Goal: Task Accomplishment & Management: Complete application form

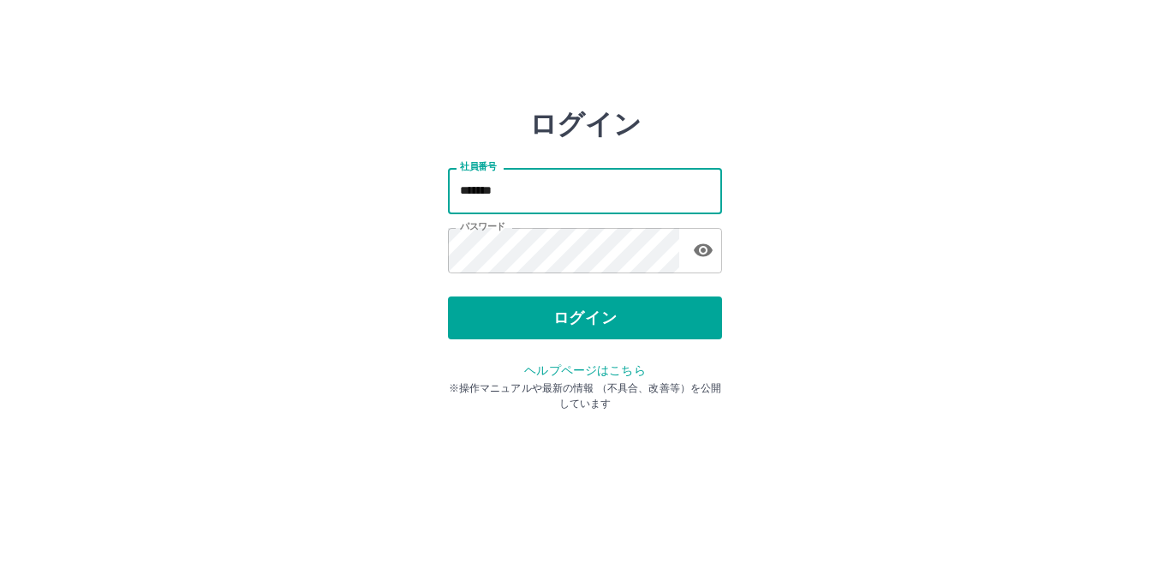
type input "*******"
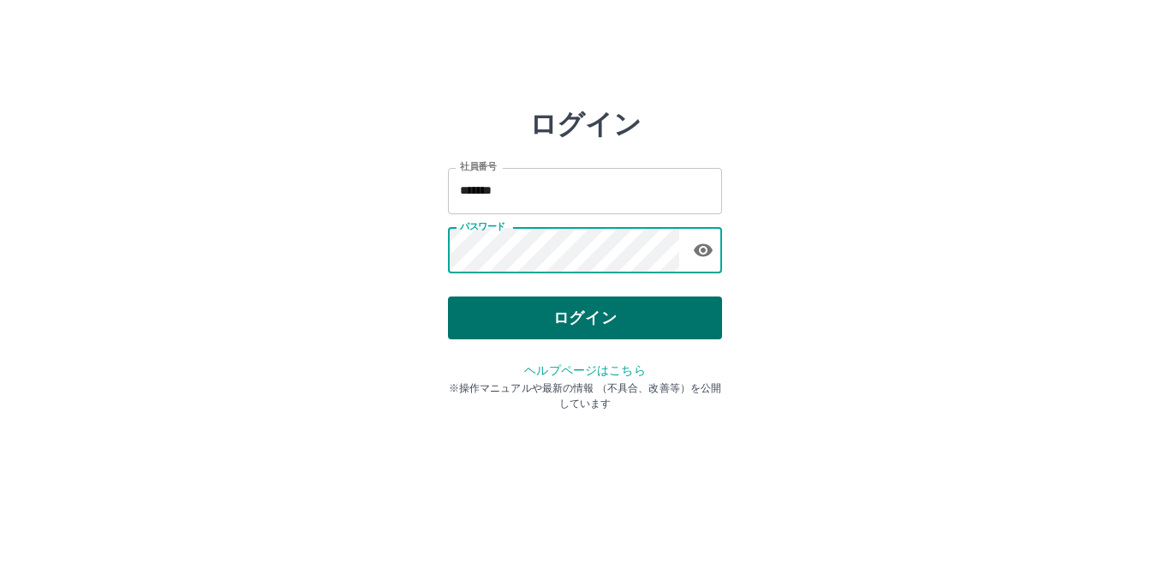
click at [605, 326] on button "ログイン" at bounding box center [585, 317] width 274 height 43
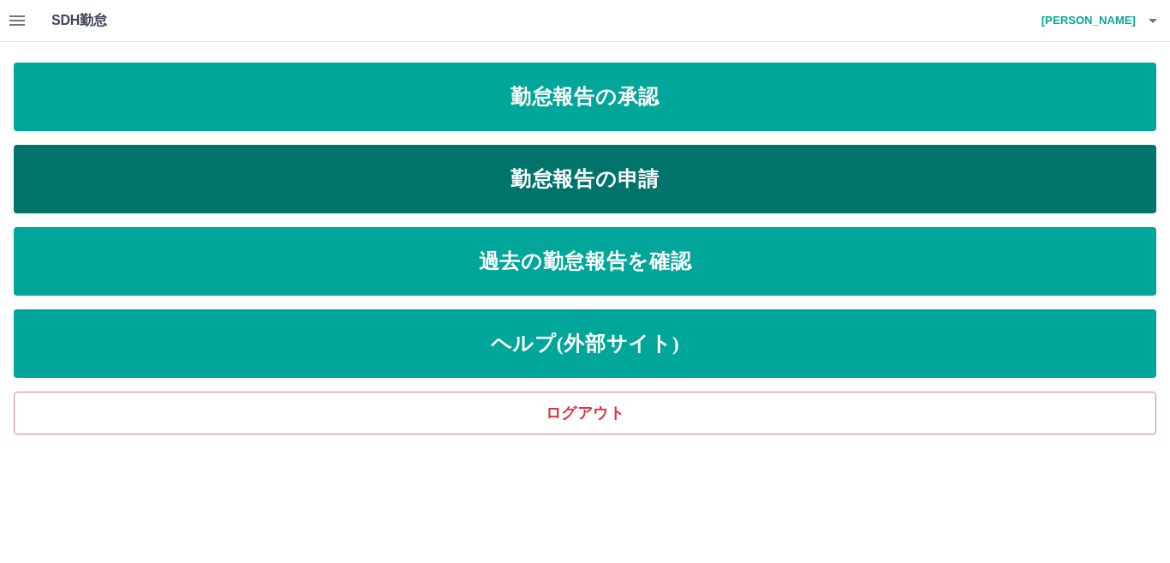
click at [568, 179] on link "勤怠報告の申請" at bounding box center [585, 179] width 1142 height 69
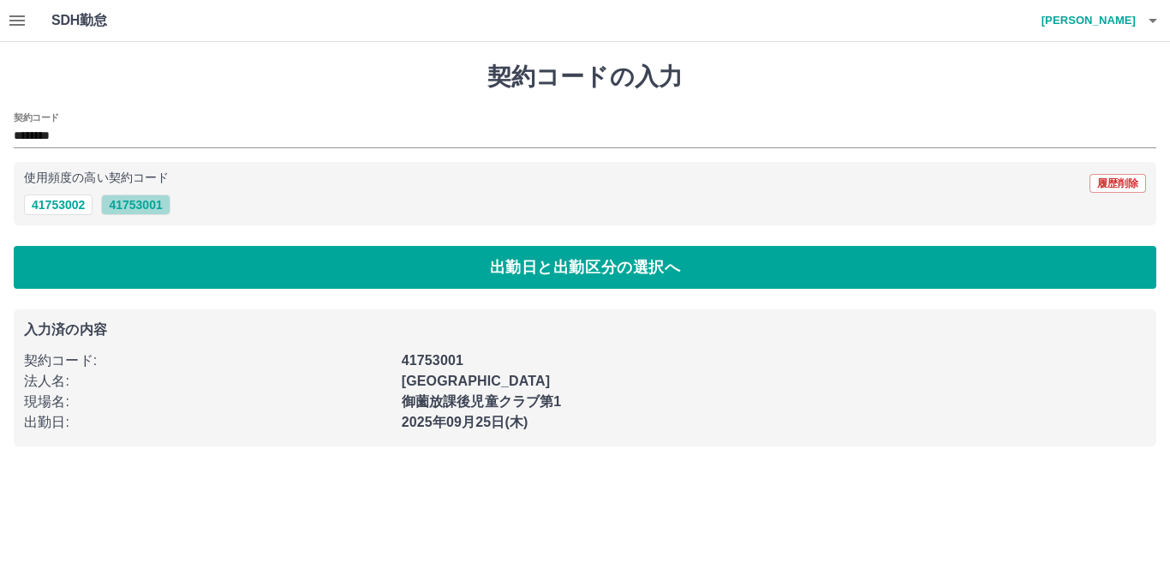
click at [128, 212] on button "41753001" at bounding box center [135, 204] width 69 height 21
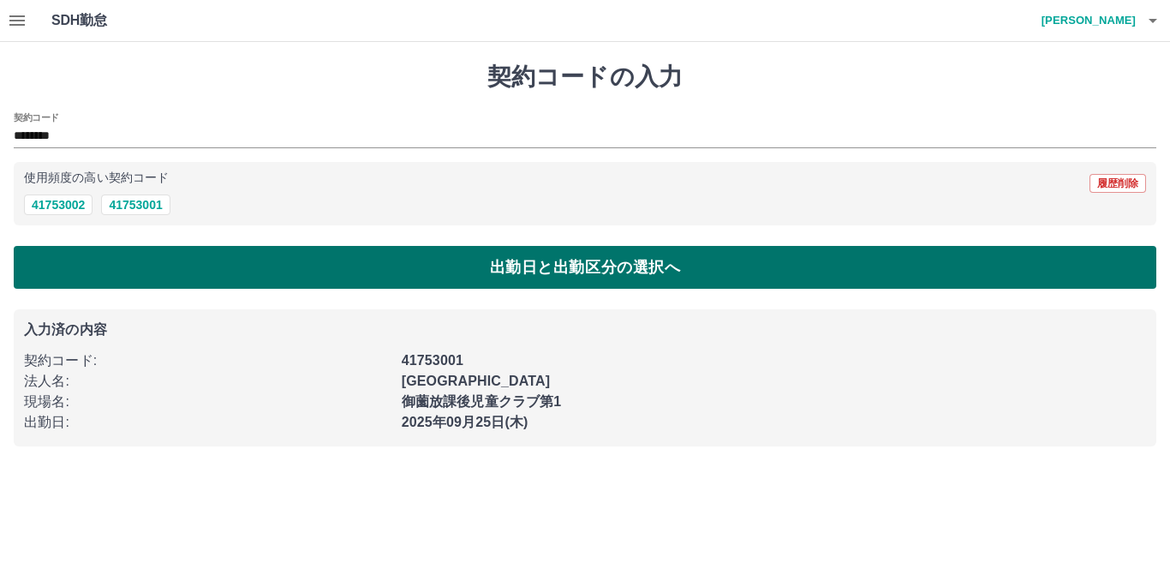
click at [132, 283] on button "出勤日と出勤区分の選択へ" at bounding box center [585, 267] width 1142 height 43
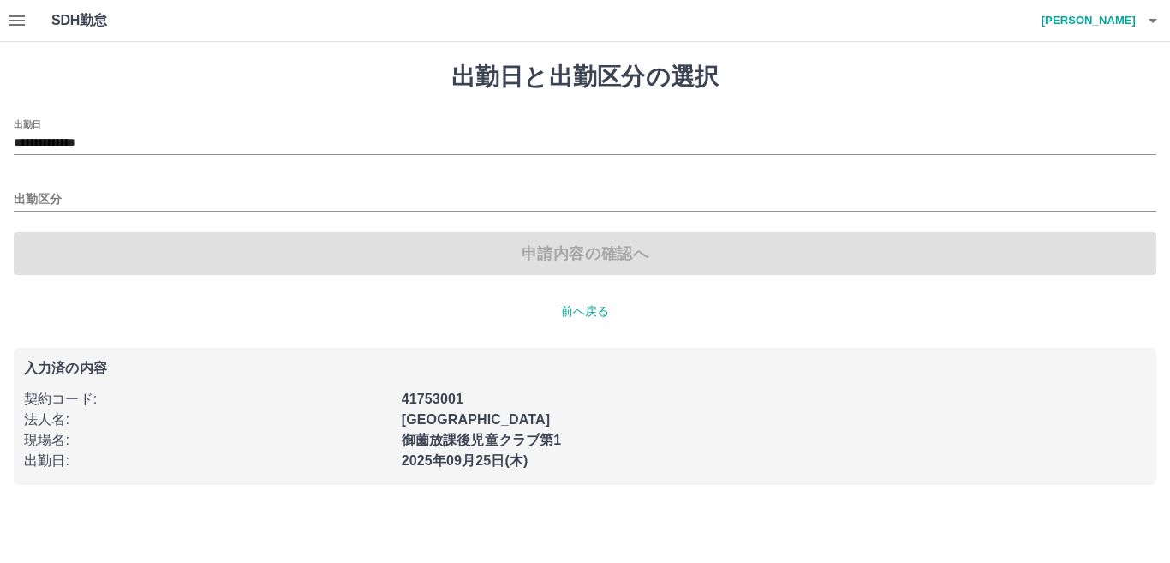
click at [35, 186] on div "出勤区分" at bounding box center [585, 194] width 1142 height 36
click at [26, 213] on div "**********" at bounding box center [585, 197] width 1142 height 156
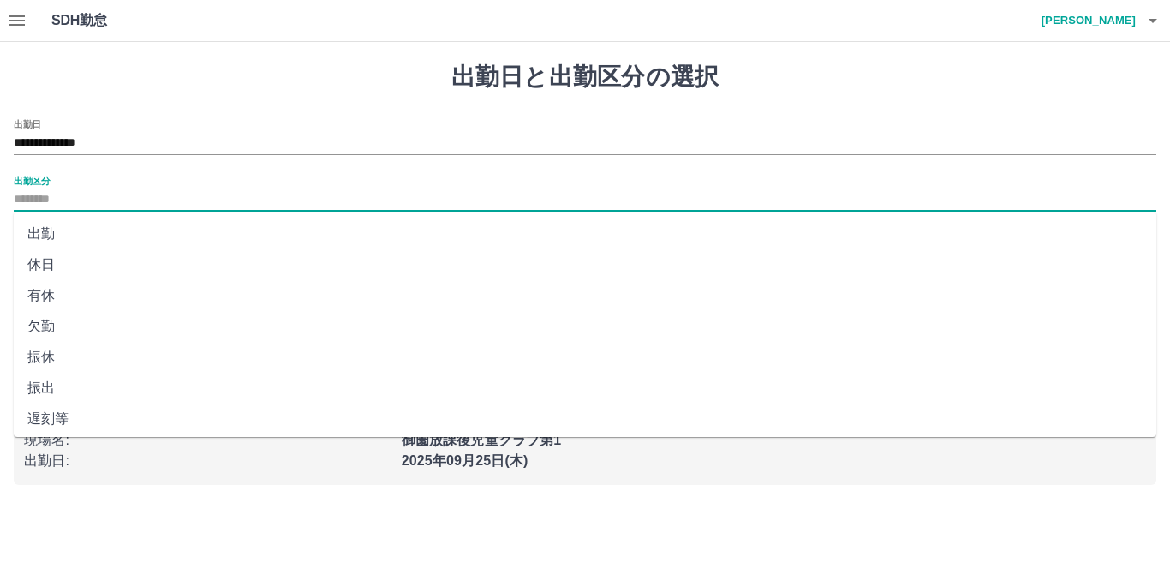
click at [30, 202] on input "出勤区分" at bounding box center [585, 199] width 1142 height 21
click at [40, 231] on li "出勤" at bounding box center [585, 233] width 1142 height 31
type input "**"
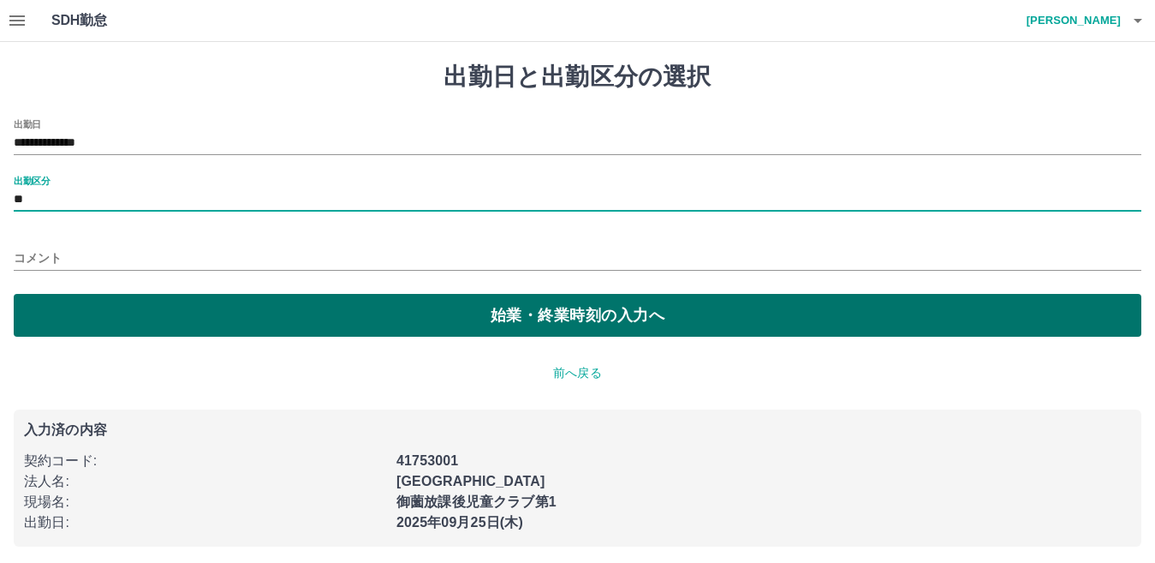
click at [75, 329] on button "始業・終業時刻の入力へ" at bounding box center [578, 315] width 1128 height 43
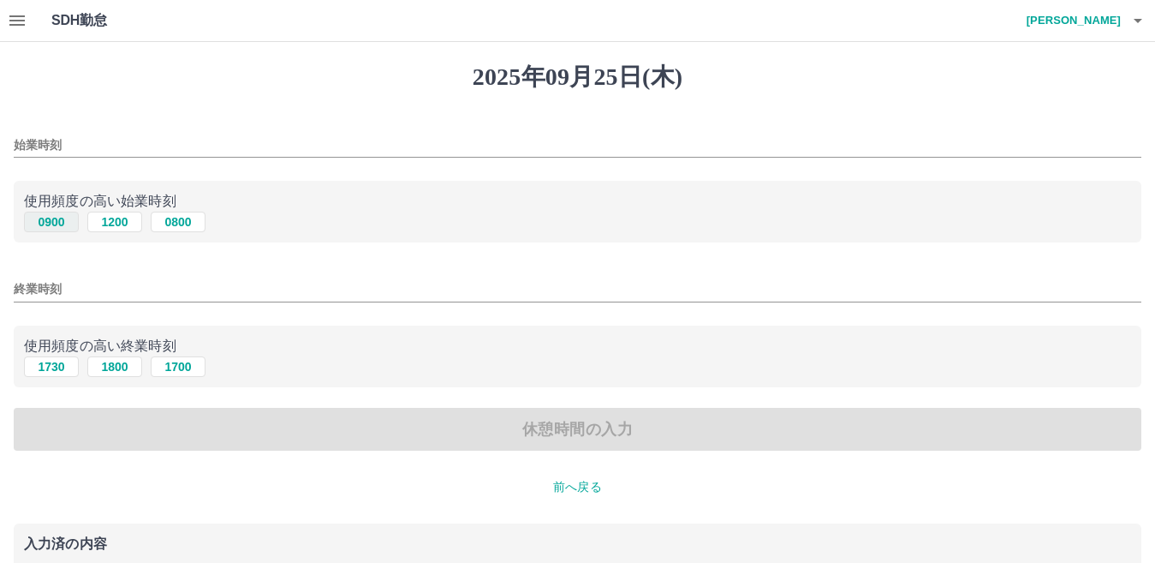
click at [58, 226] on button "0900" at bounding box center [51, 222] width 55 height 21
type input "****"
click at [53, 373] on button "1730" at bounding box center [51, 366] width 55 height 21
type input "****"
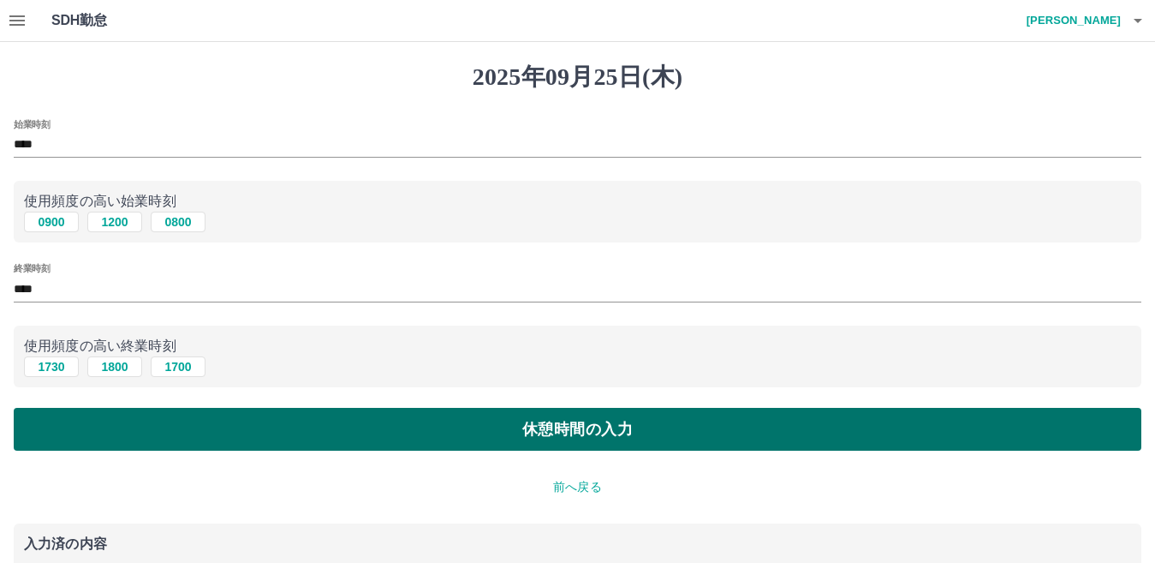
click at [86, 427] on button "休憩時間の入力" at bounding box center [578, 429] width 1128 height 43
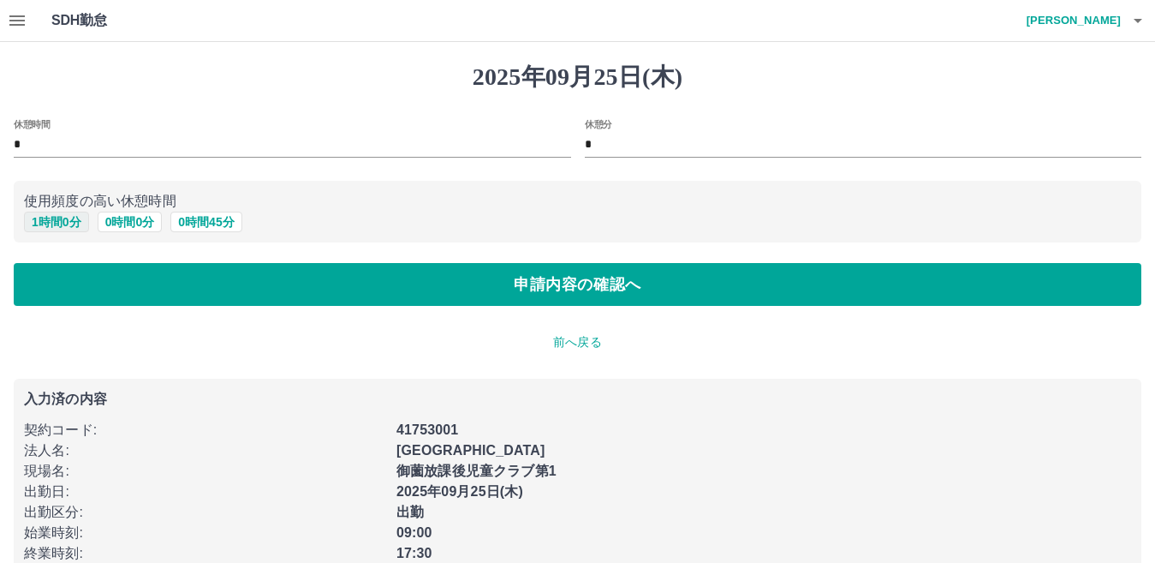
click at [71, 220] on button "1 時間 0 分" at bounding box center [56, 222] width 65 height 21
type input "*"
click at [100, 309] on div "[DATE] 休憩時間 * 休憩分 * 使用頻度の高い休憩時間 1 時間 0 分 0 時間 0 分 0 時間 45 分 申請内容の確認へ 前へ戻る 入力済の内…" at bounding box center [577, 320] width 1155 height 556
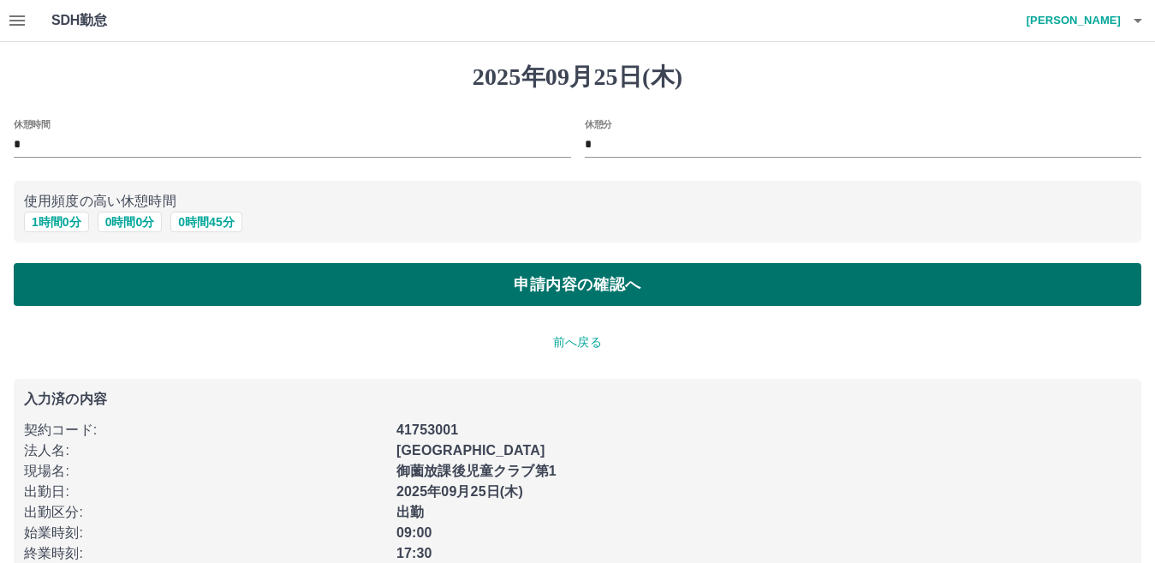
click at [103, 303] on button "申請内容の確認へ" at bounding box center [578, 284] width 1128 height 43
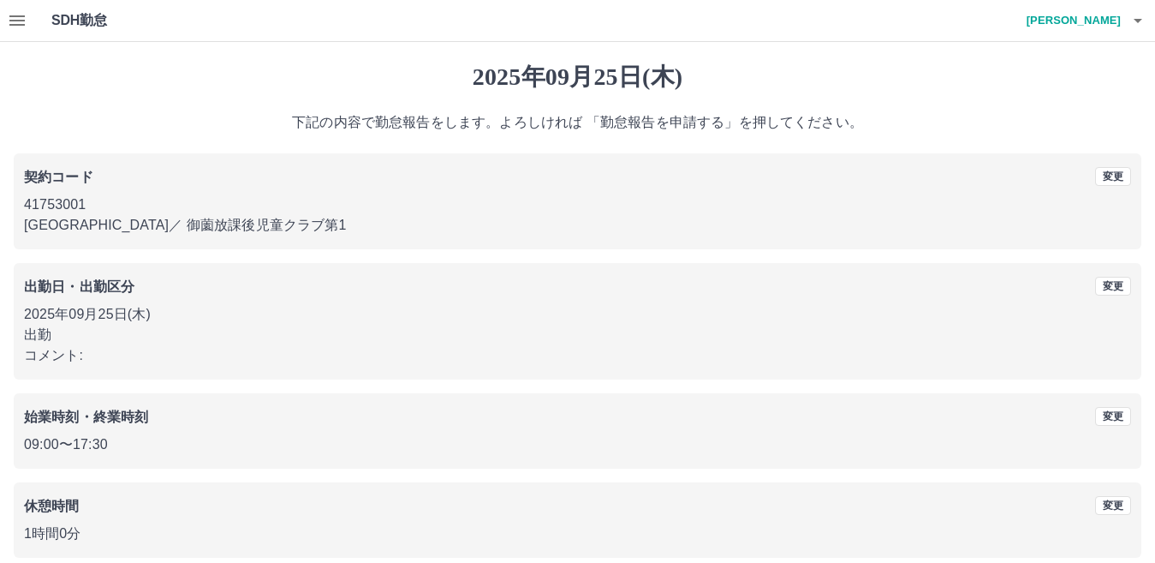
scroll to position [79, 0]
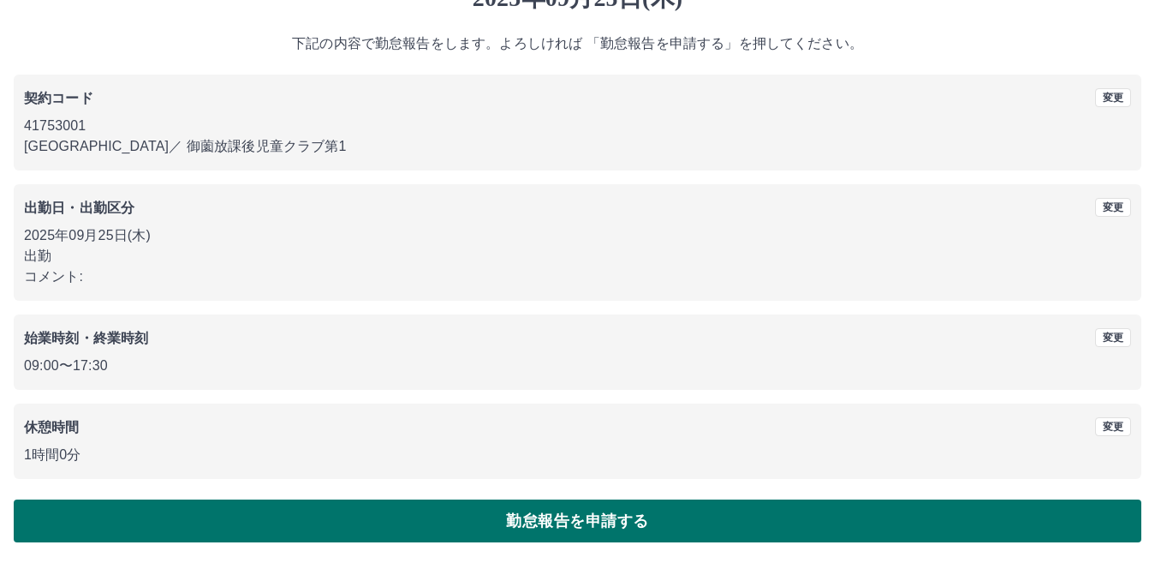
click at [491, 516] on button "勤怠報告を申請する" at bounding box center [578, 520] width 1128 height 43
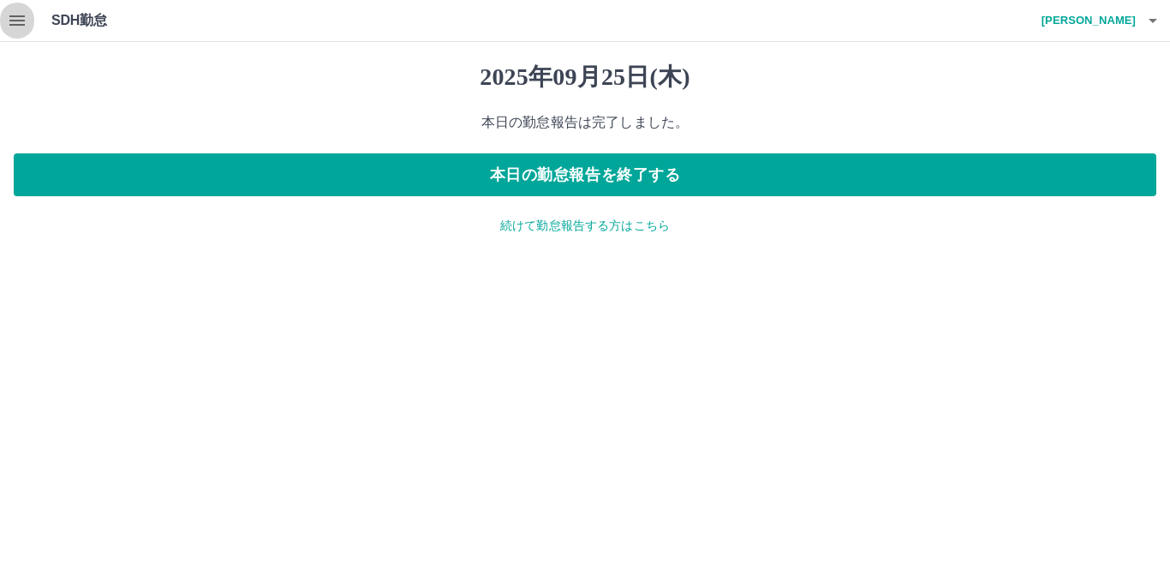
click at [9, 18] on icon "button" at bounding box center [17, 20] width 21 height 21
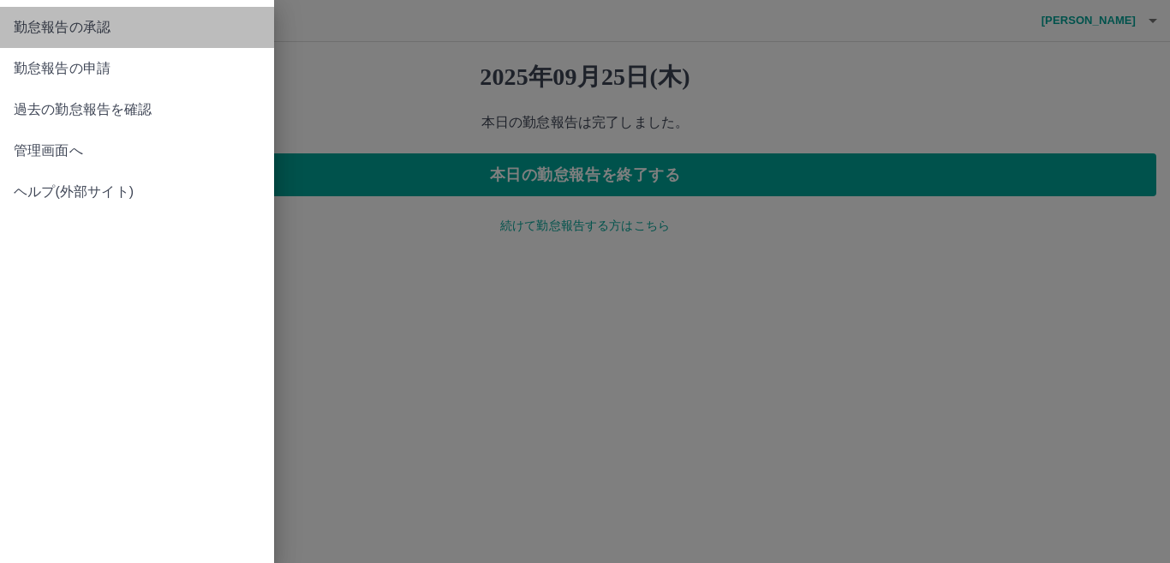
click at [62, 34] on span "勤怠報告の承認" at bounding box center [137, 27] width 247 height 21
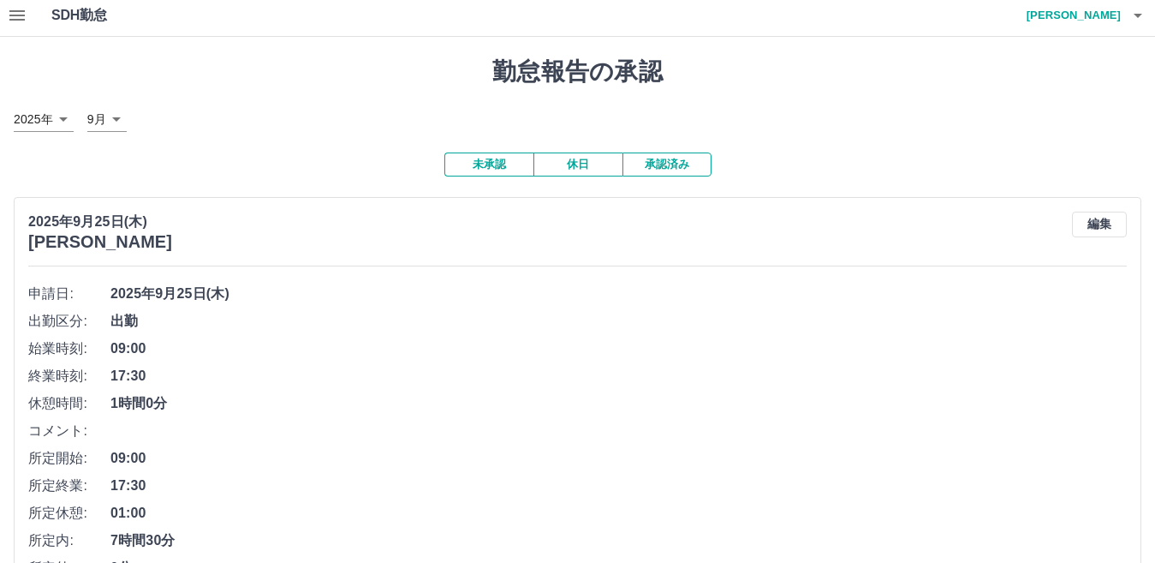
scroll to position [428, 0]
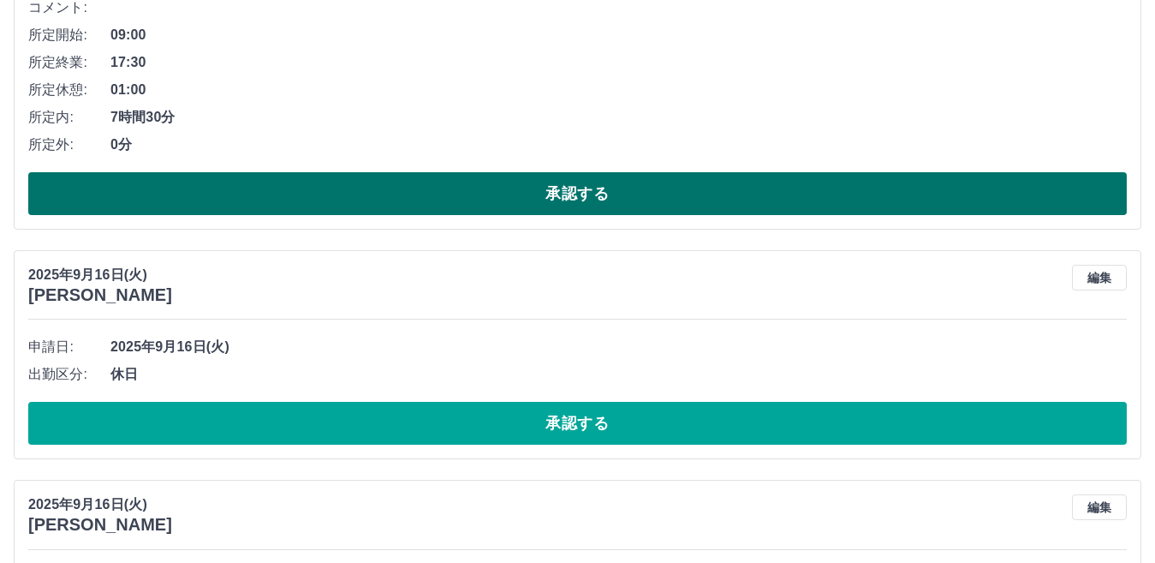
click at [137, 209] on button "承認する" at bounding box center [577, 193] width 1099 height 43
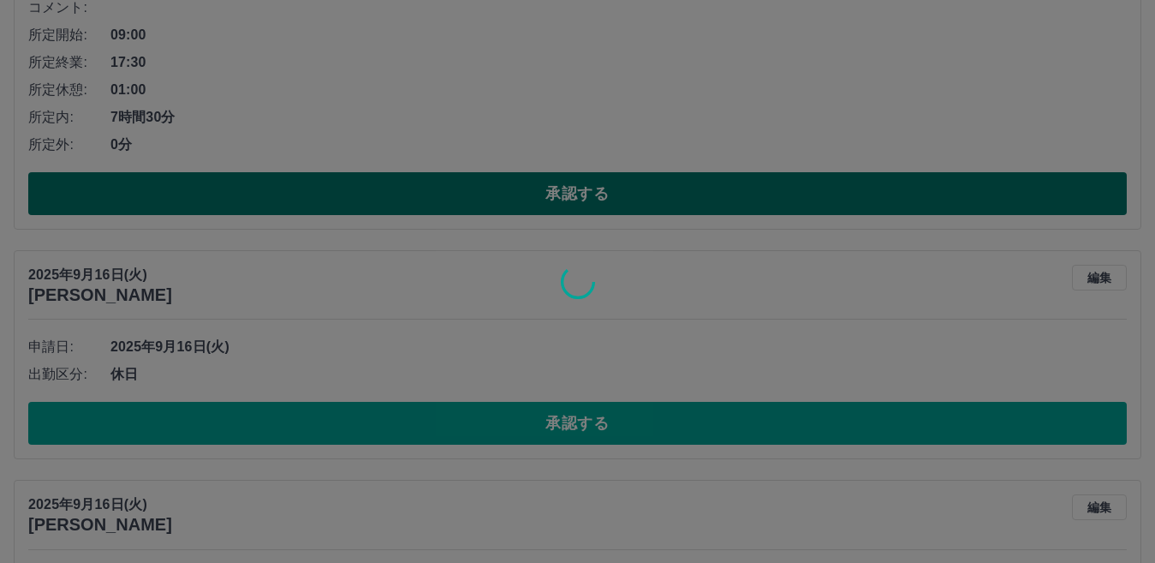
click at [137, 209] on div at bounding box center [577, 281] width 1155 height 563
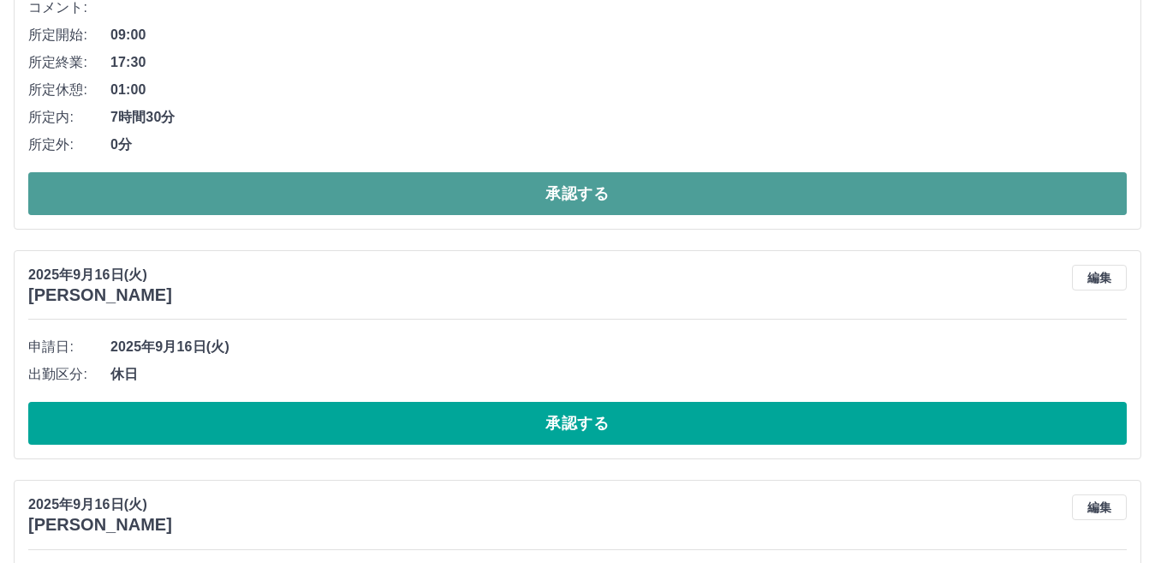
click at [137, 209] on button "承認する" at bounding box center [577, 193] width 1099 height 43
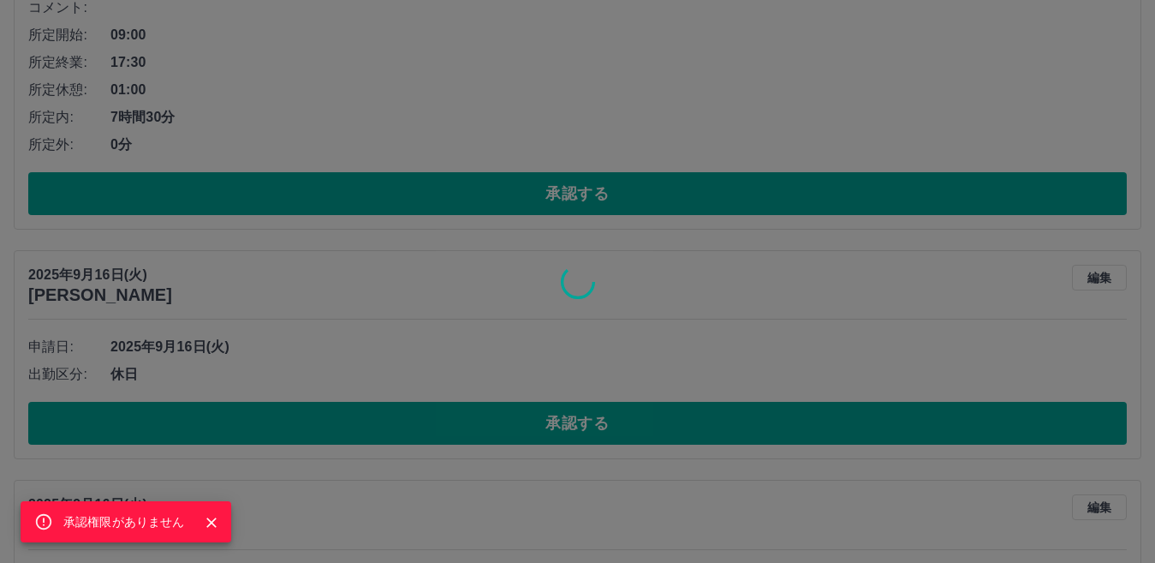
click at [176, 263] on div "承認権限がありません" at bounding box center [577, 281] width 1155 height 563
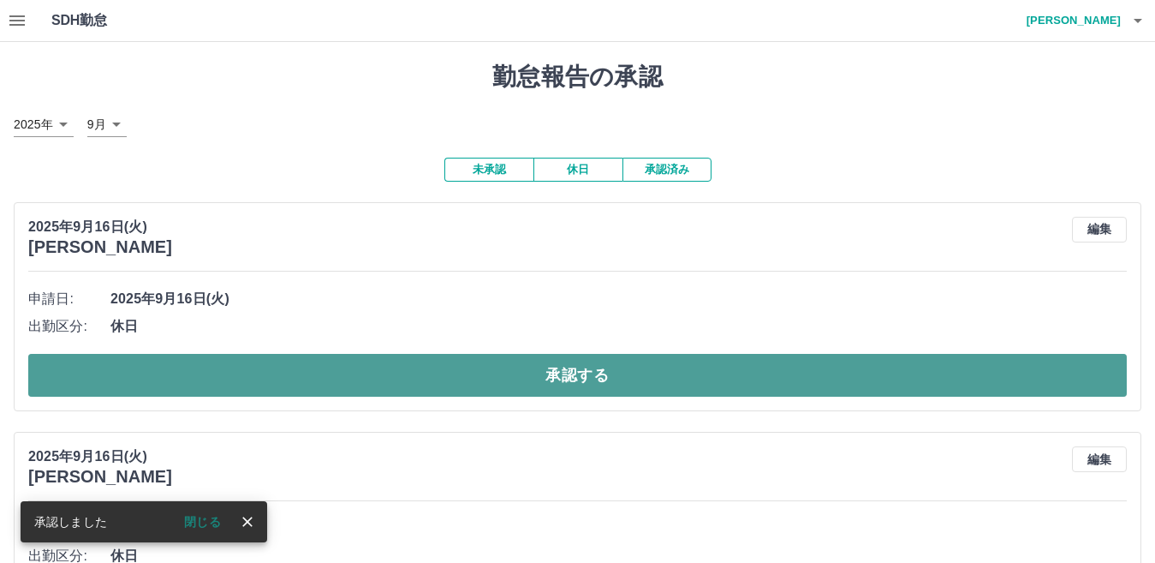
click at [182, 367] on button "承認する" at bounding box center [577, 375] width 1099 height 43
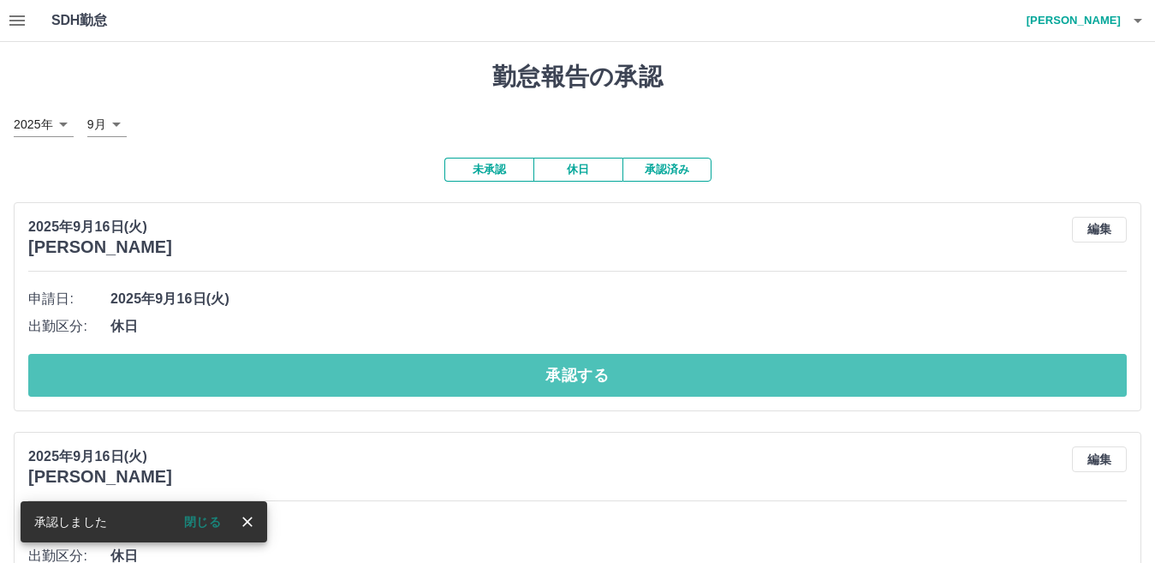
click at [182, 367] on button "承認する" at bounding box center [577, 375] width 1099 height 43
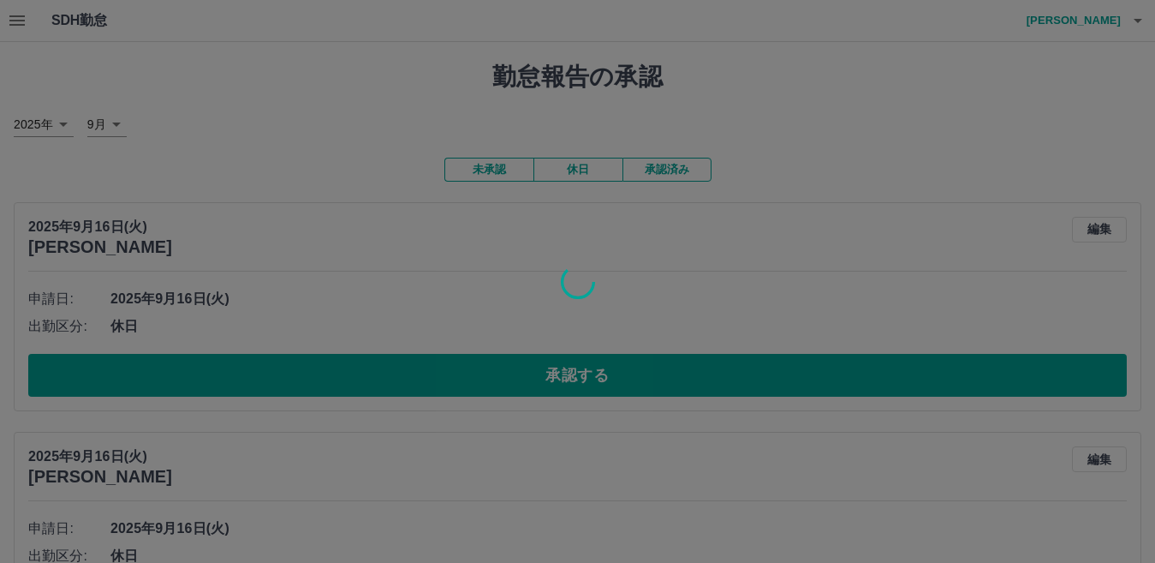
scroll to position [86, 0]
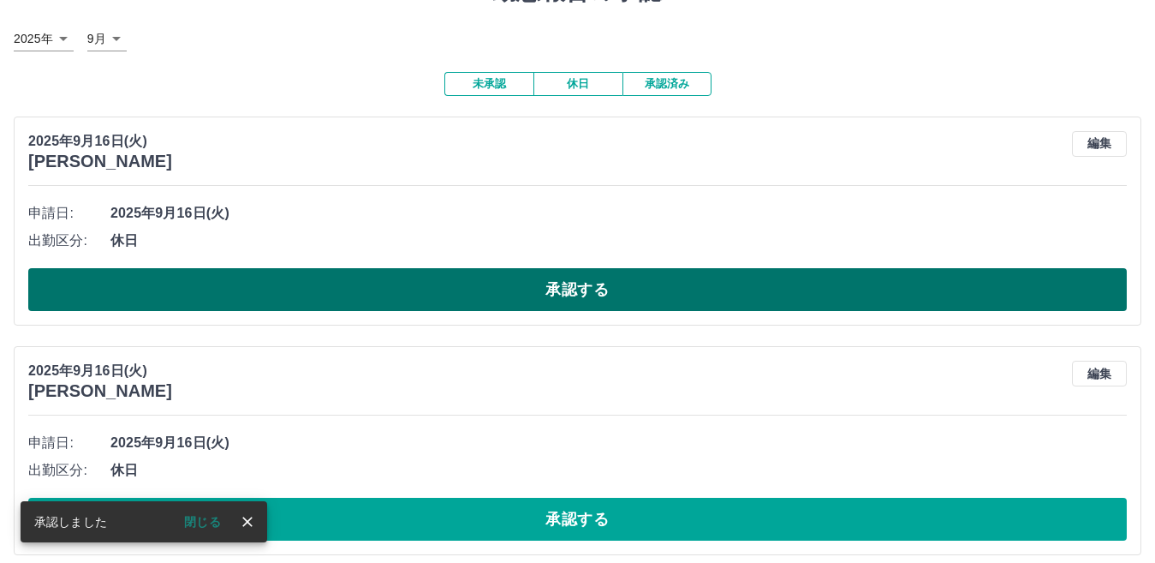
click at [275, 293] on button "承認する" at bounding box center [577, 289] width 1099 height 43
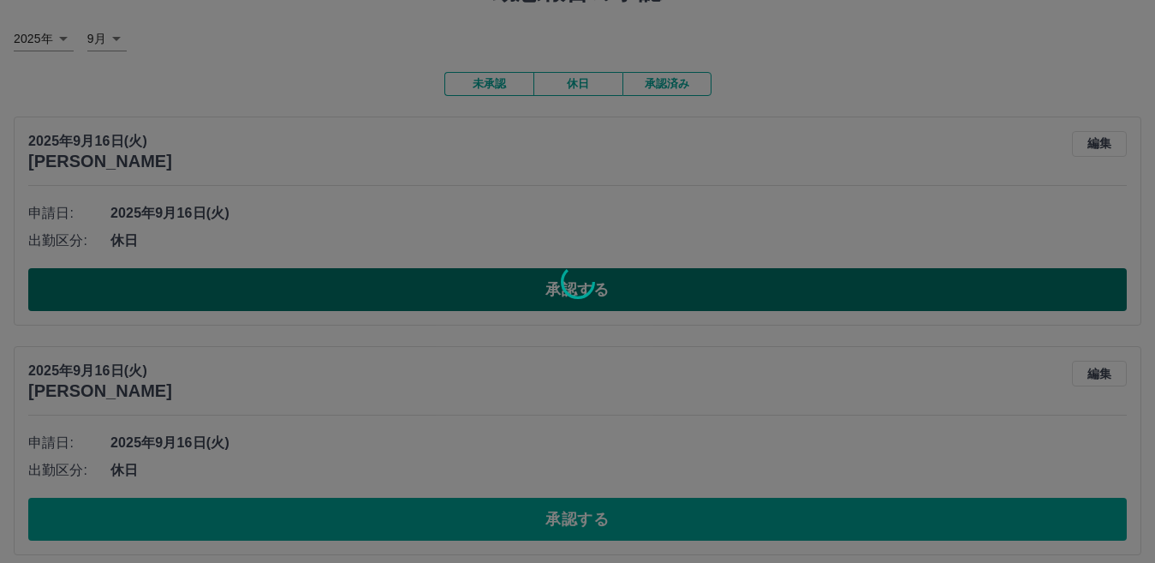
click at [275, 293] on div at bounding box center [577, 281] width 1155 height 563
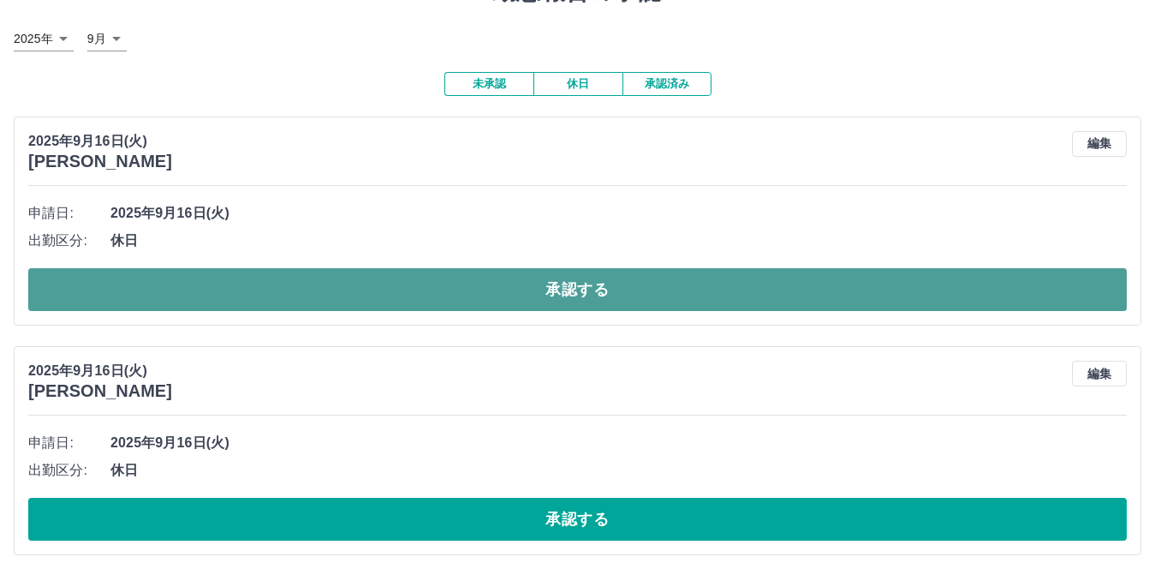
click at [275, 293] on button "承認する" at bounding box center [577, 289] width 1099 height 43
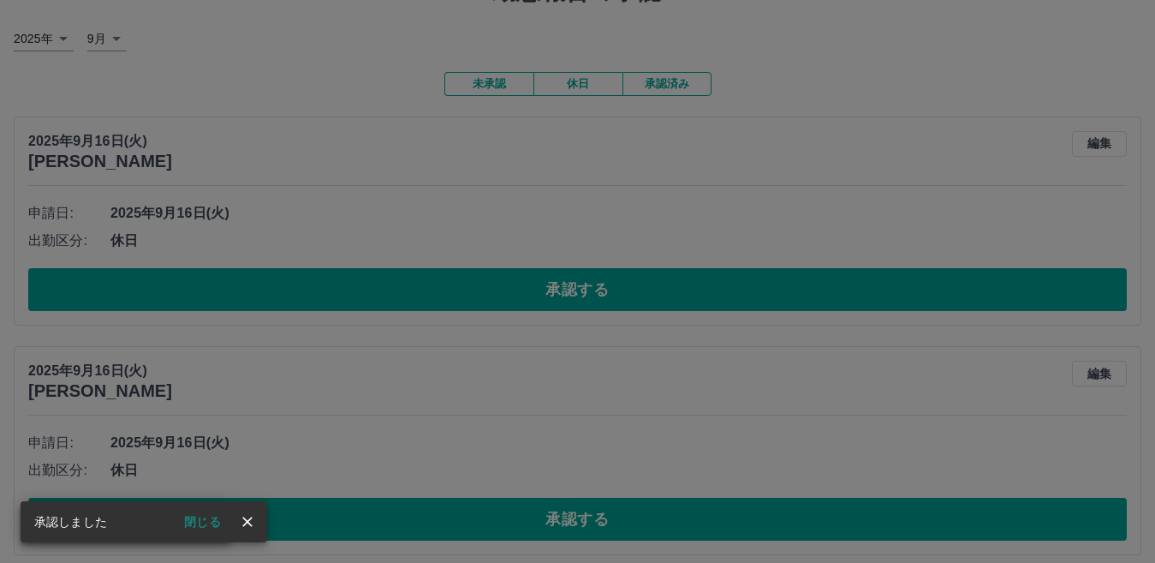
click at [275, 293] on div "承認権限がありません" at bounding box center [577, 281] width 1155 height 563
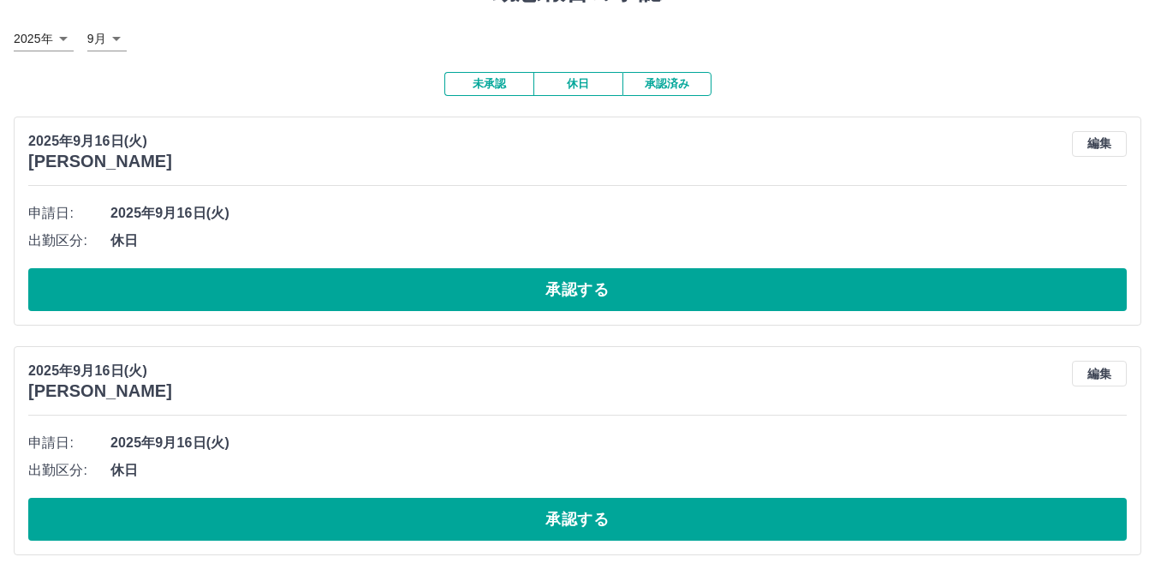
click at [275, 293] on button "承認する" at bounding box center [577, 289] width 1099 height 43
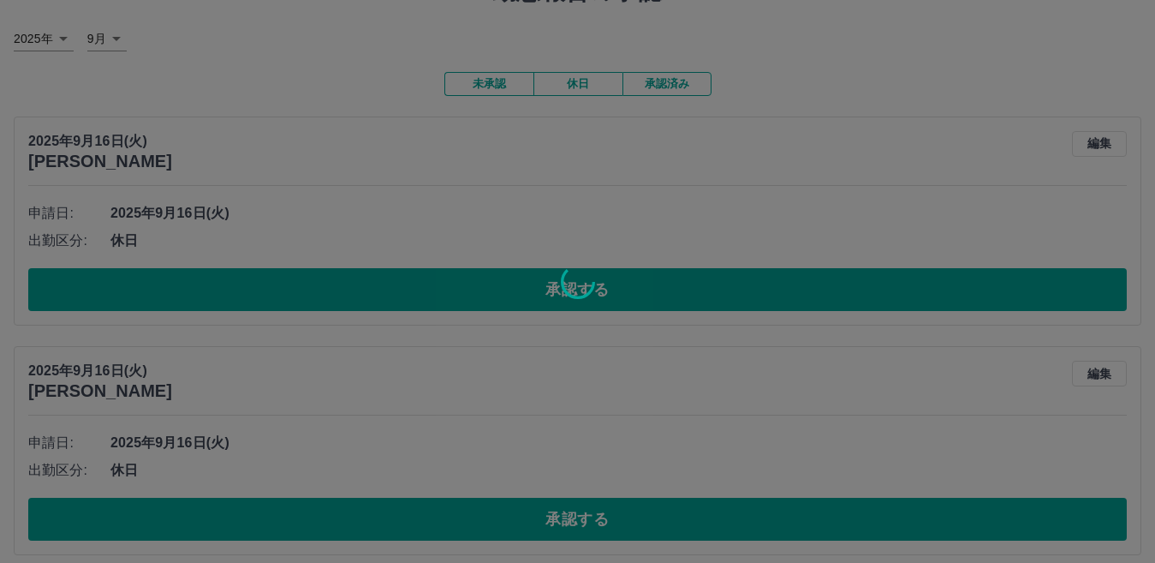
scroll to position [0, 0]
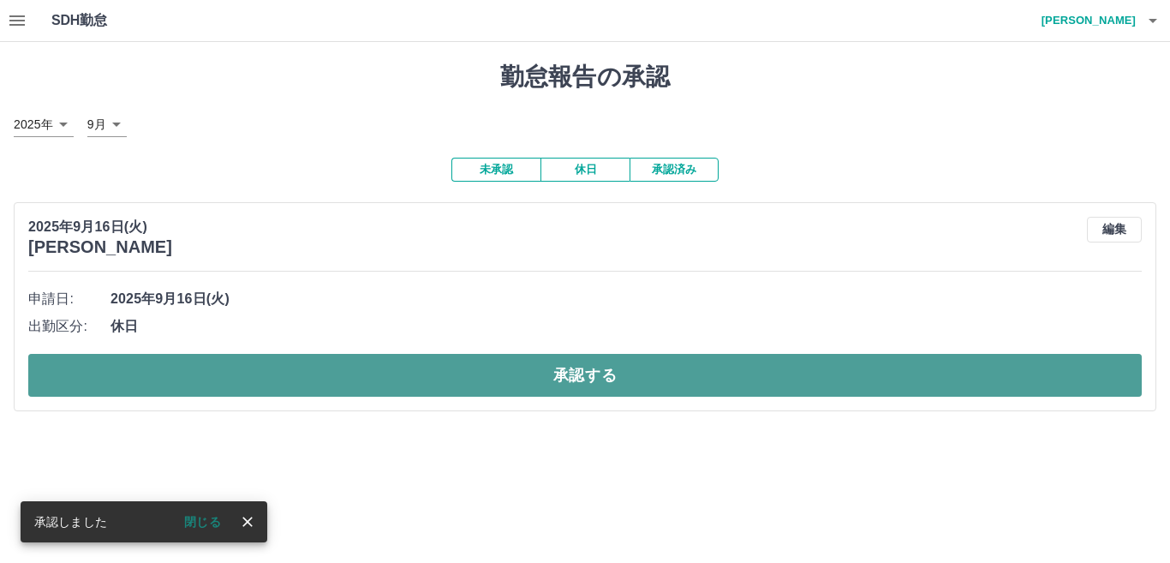
click at [308, 365] on button "承認する" at bounding box center [584, 375] width 1113 height 43
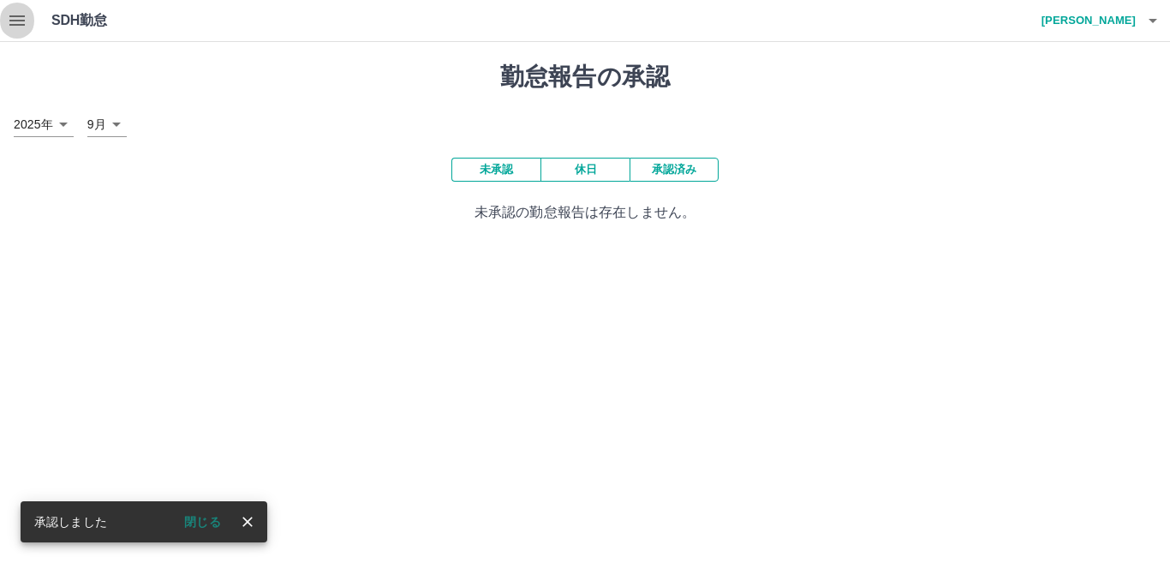
click at [15, 18] on icon "button" at bounding box center [17, 20] width 21 height 21
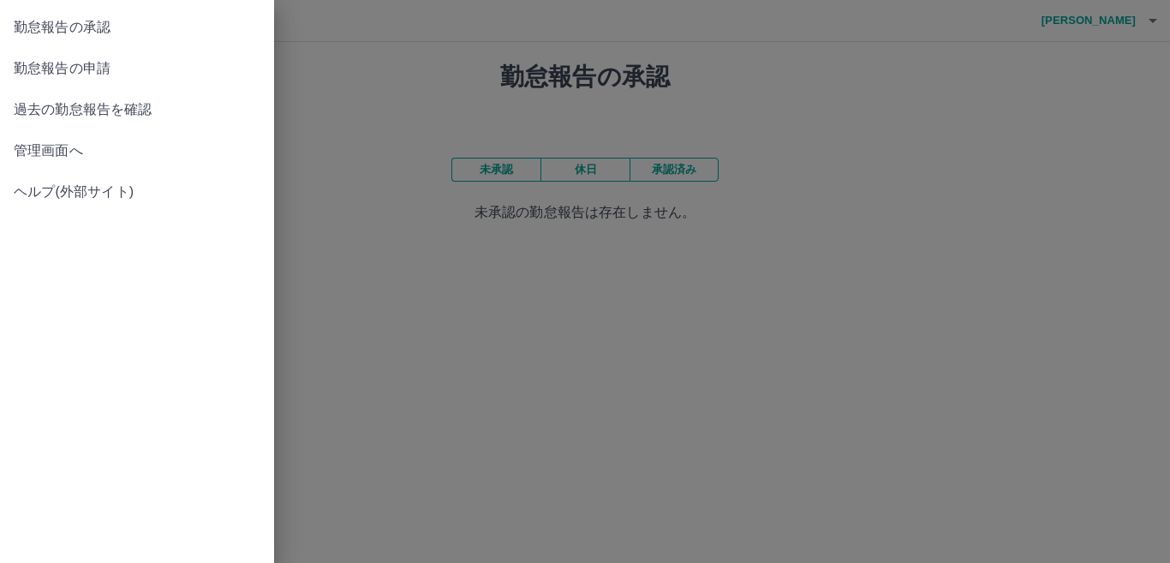
click at [352, 212] on div at bounding box center [585, 281] width 1170 height 563
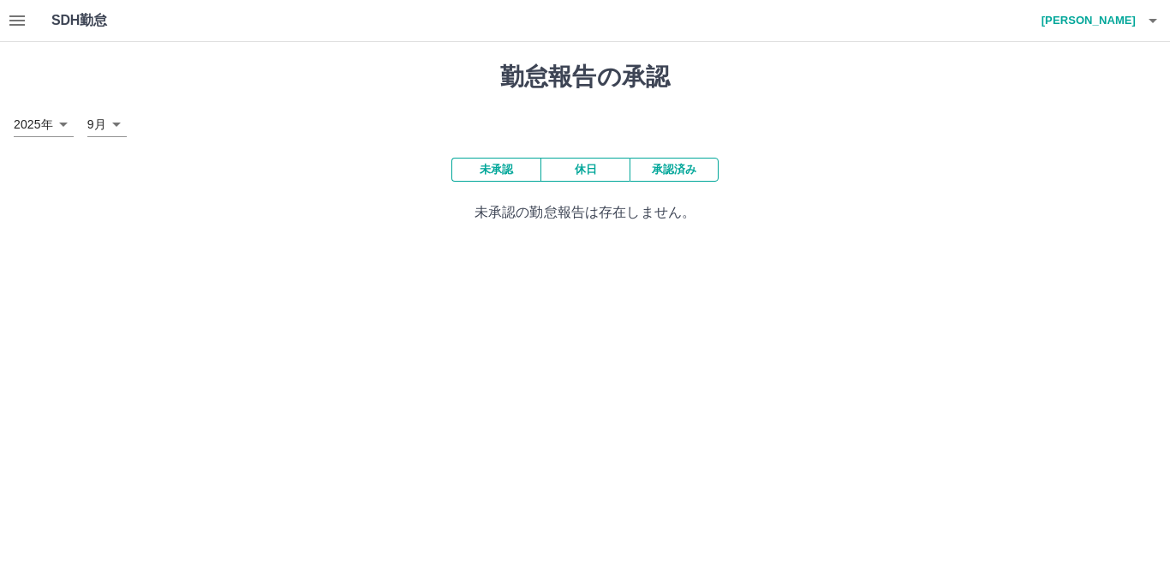
click at [499, 168] on button "未承認" at bounding box center [495, 170] width 89 height 24
click at [689, 170] on button "承認済み" at bounding box center [673, 170] width 89 height 24
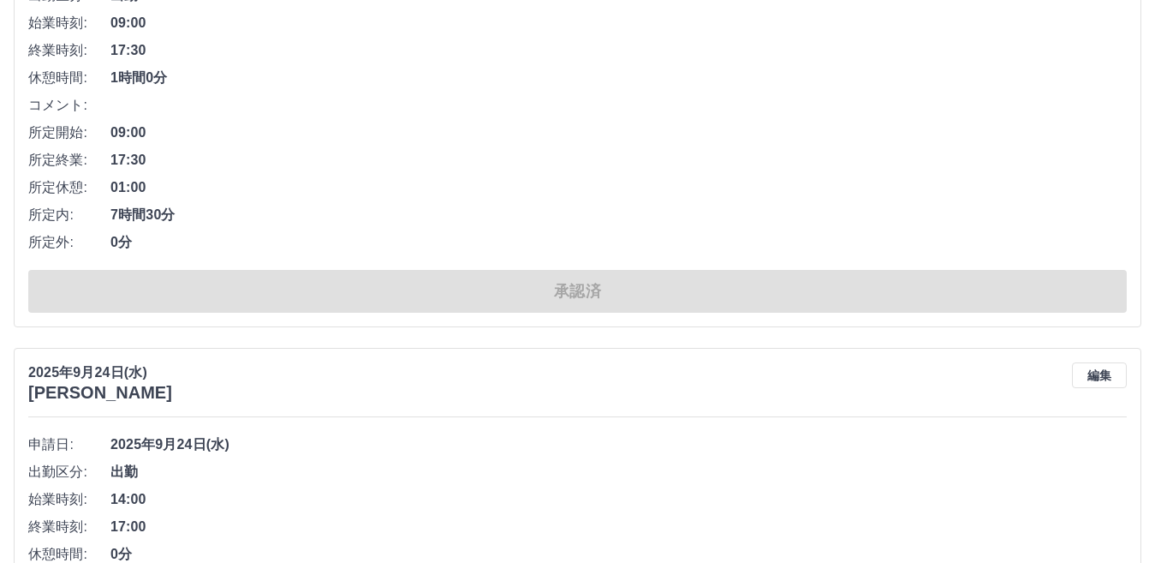
scroll to position [257, 0]
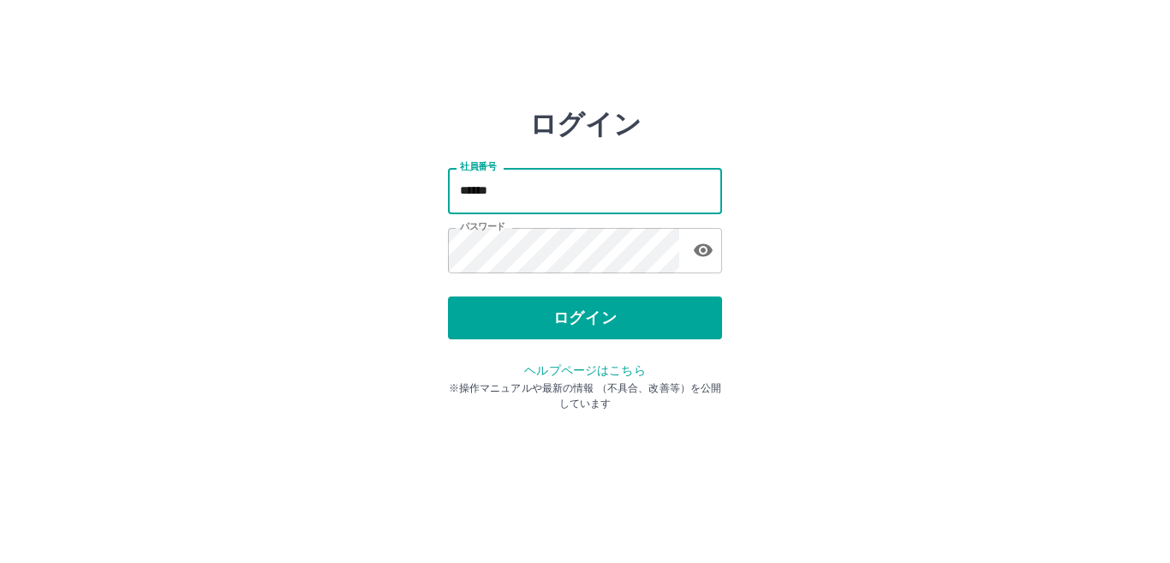
type input "*******"
